Goal: Find specific page/section: Find specific page/section

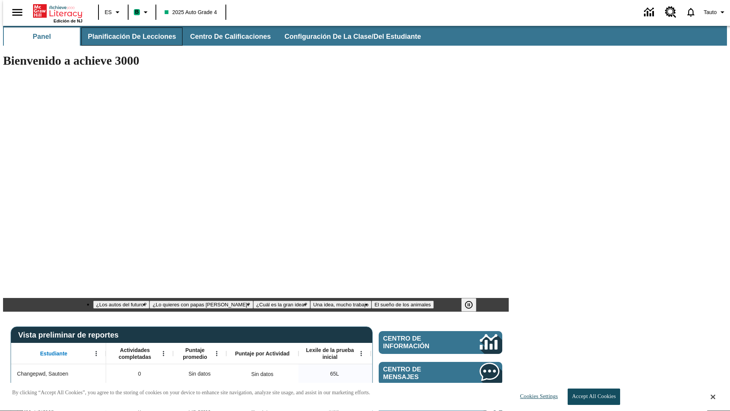
click at [127, 37] on span "Planificación de lecciones" at bounding box center [132, 36] width 88 height 9
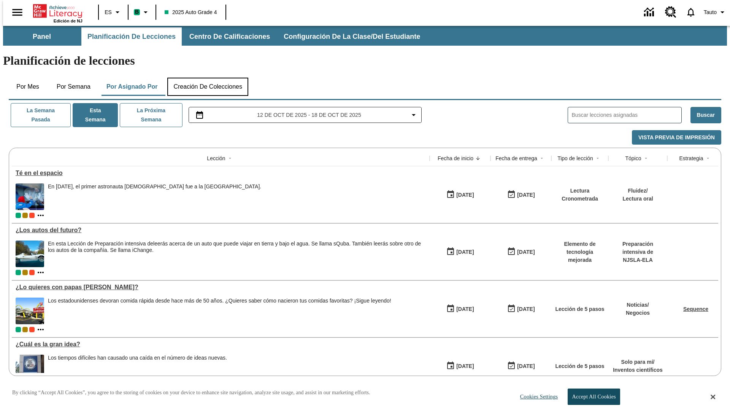
click at [208, 78] on button "Creación de colecciones" at bounding box center [207, 87] width 81 height 18
